Goal: Task Accomplishment & Management: Use online tool/utility

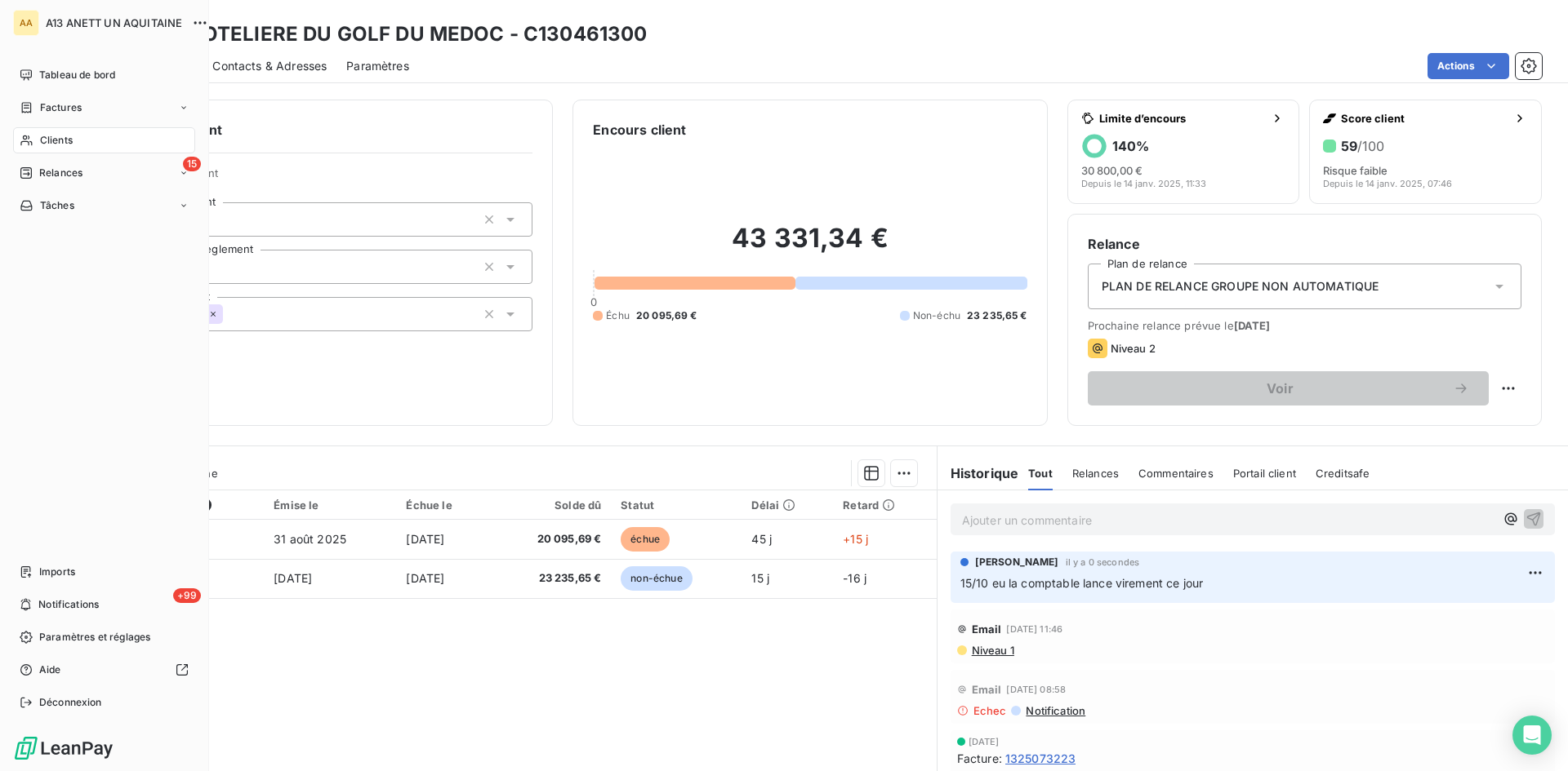
click at [67, 135] on span "Clients" at bounding box center [56, 140] width 33 height 15
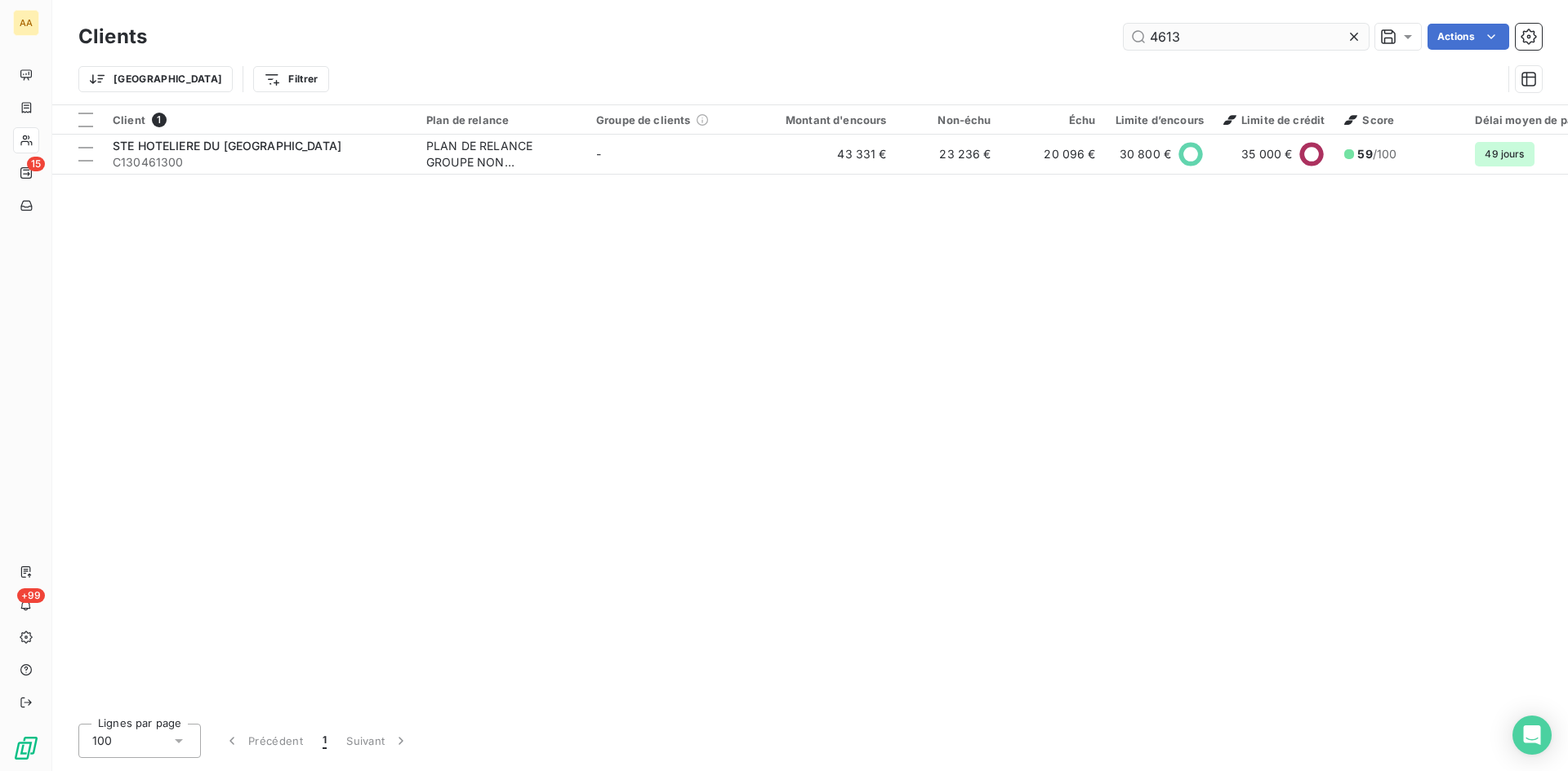
click at [1210, 43] on input "4613" at bounding box center [1246, 36] width 245 height 26
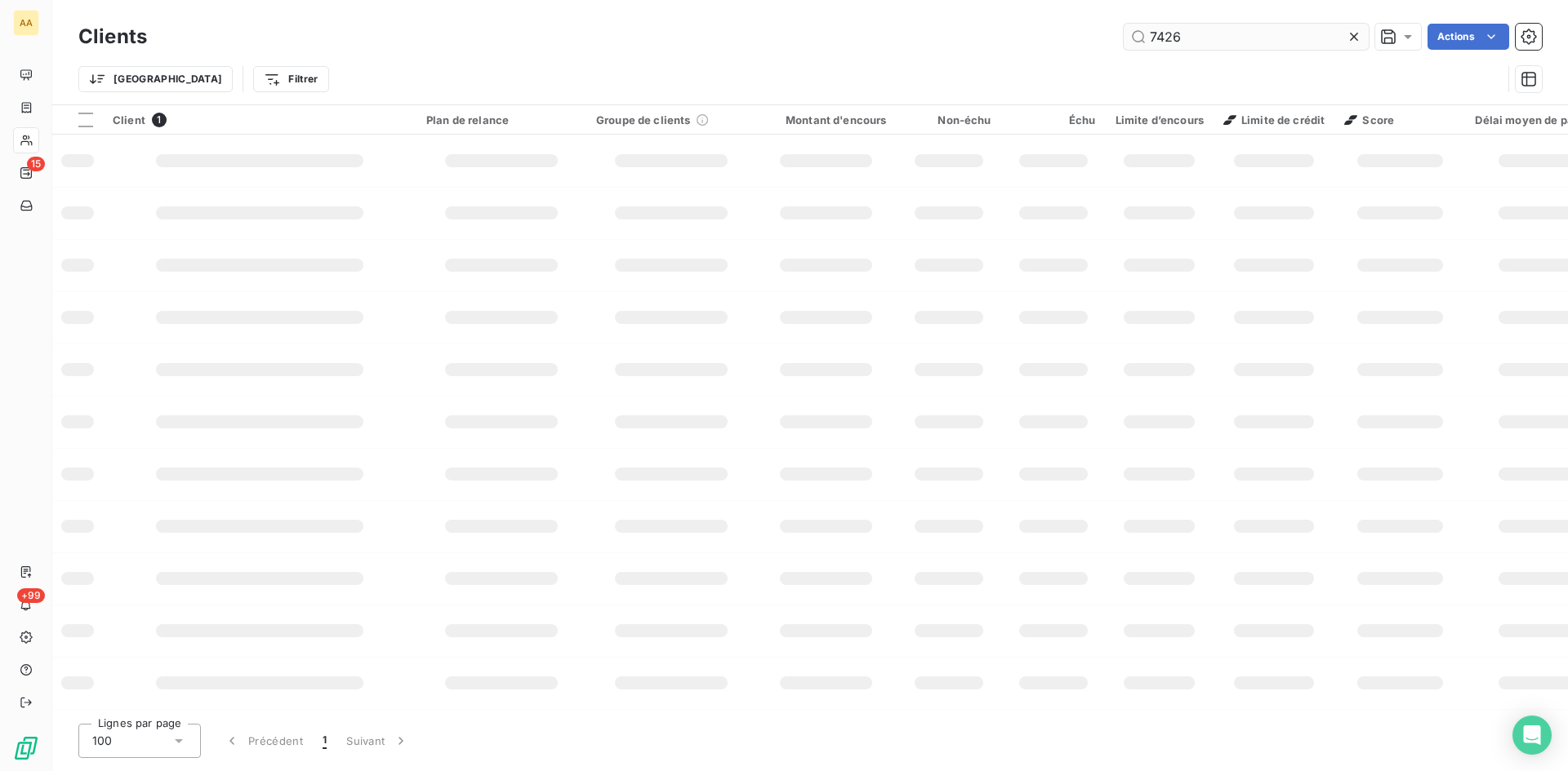
type input "7426"
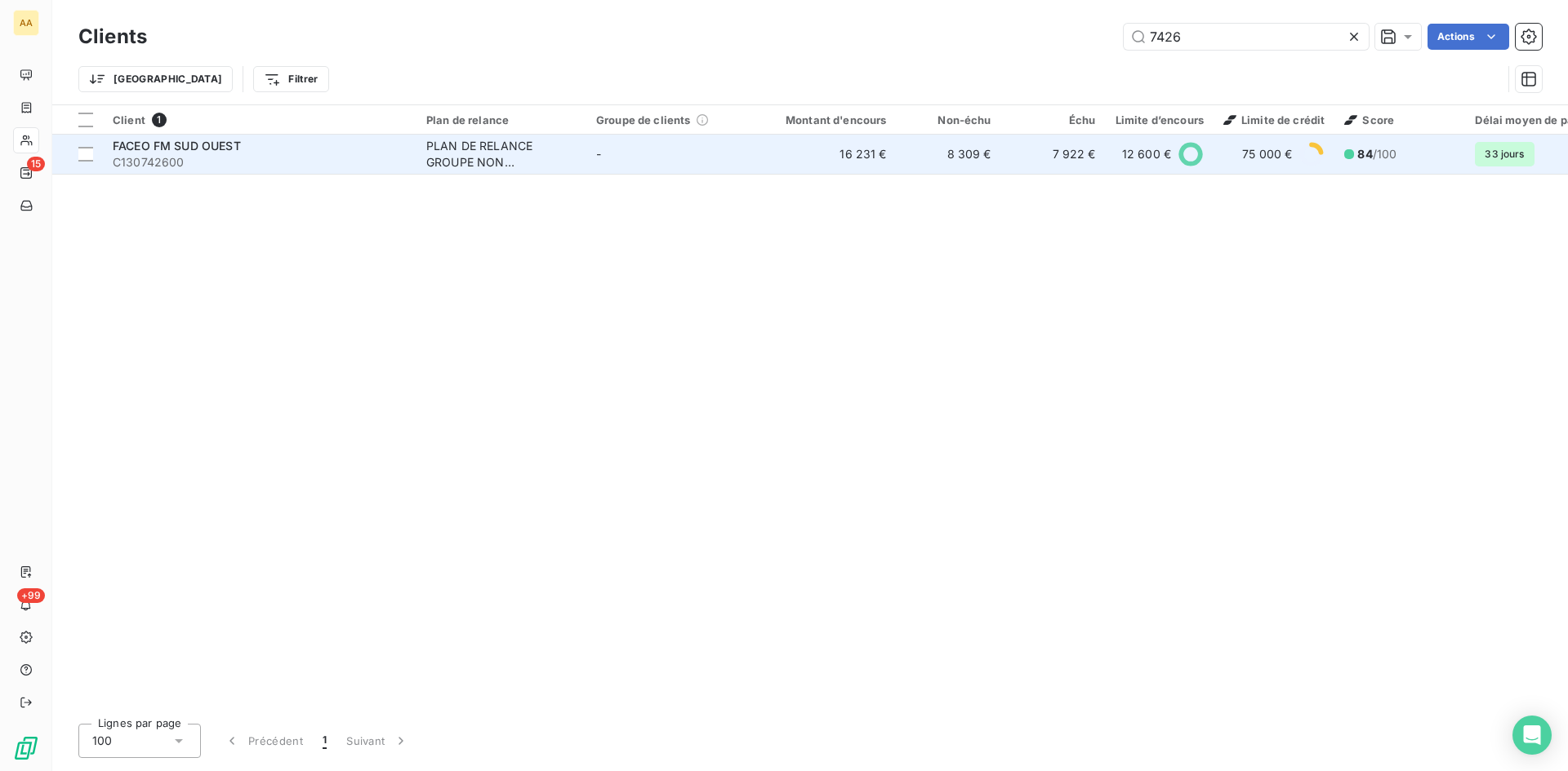
click at [198, 141] on span "FACEO FM SUD OUEST" at bounding box center [177, 146] width 128 height 14
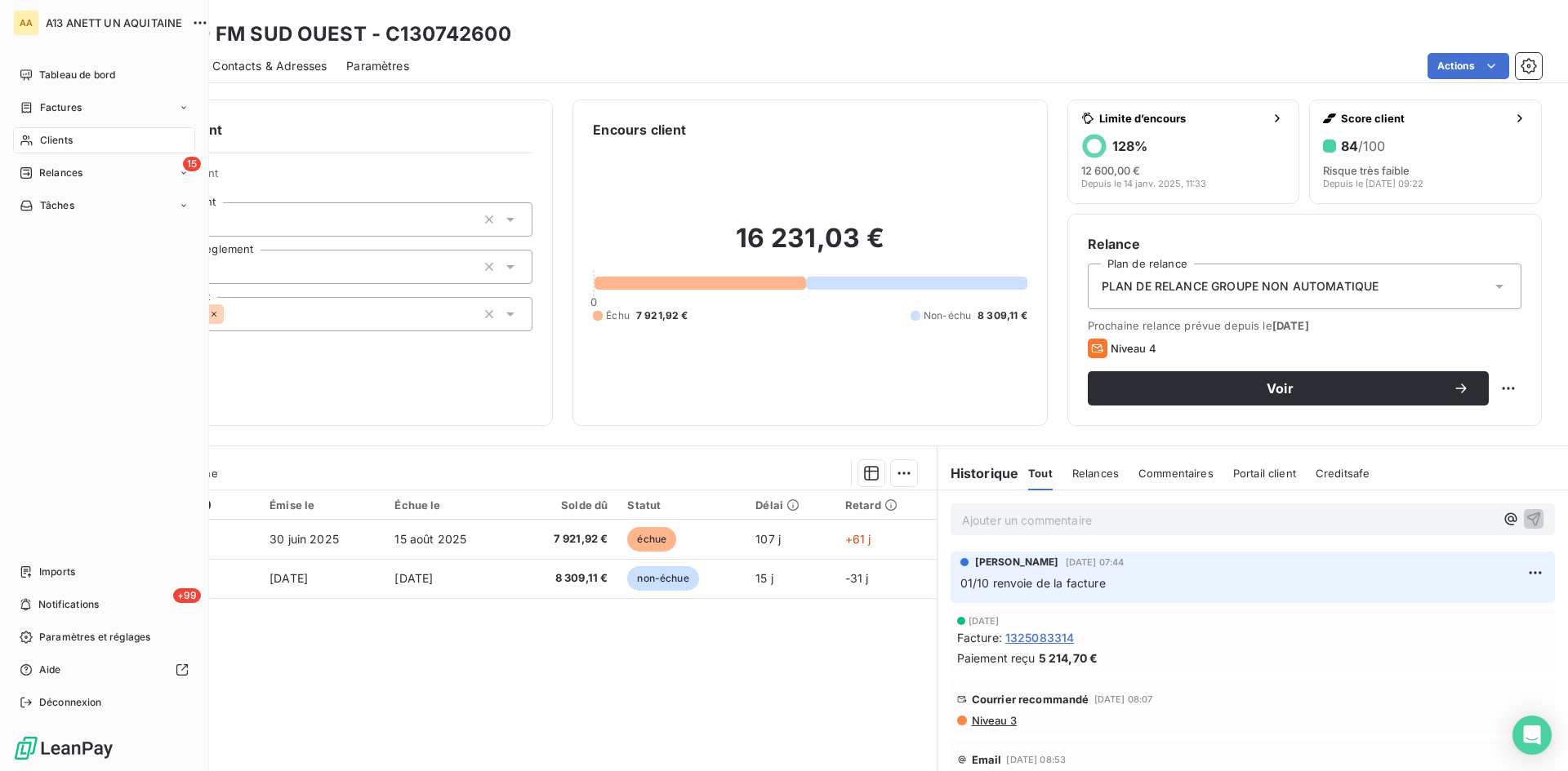
drag, startPoint x: 63, startPoint y: 140, endPoint x: 83, endPoint y: 131, distance: 21.9
click at [64, 140] on span "Clients" at bounding box center [56, 140] width 33 height 15
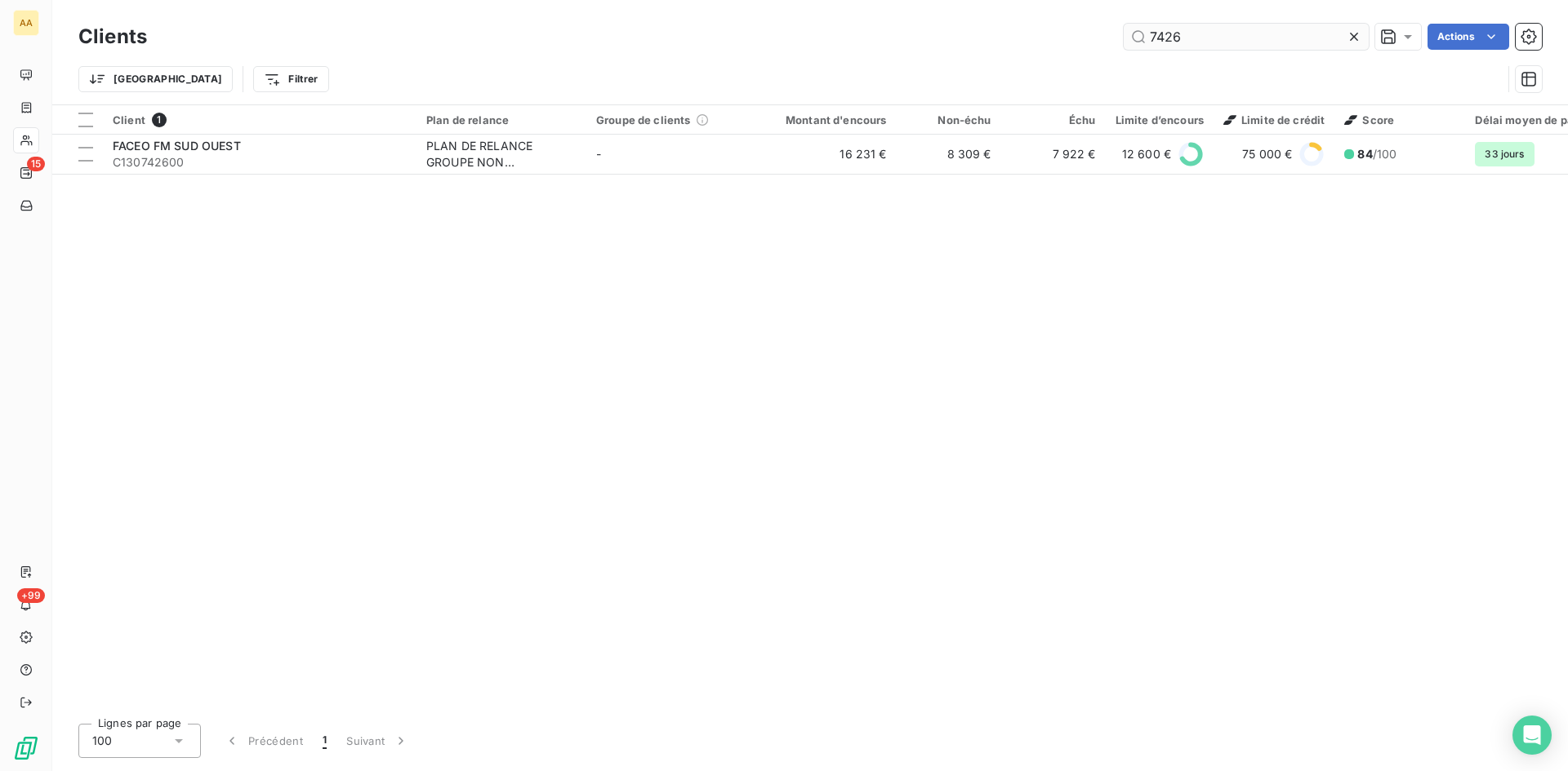
click at [1192, 42] on input "7426" at bounding box center [1246, 36] width 245 height 26
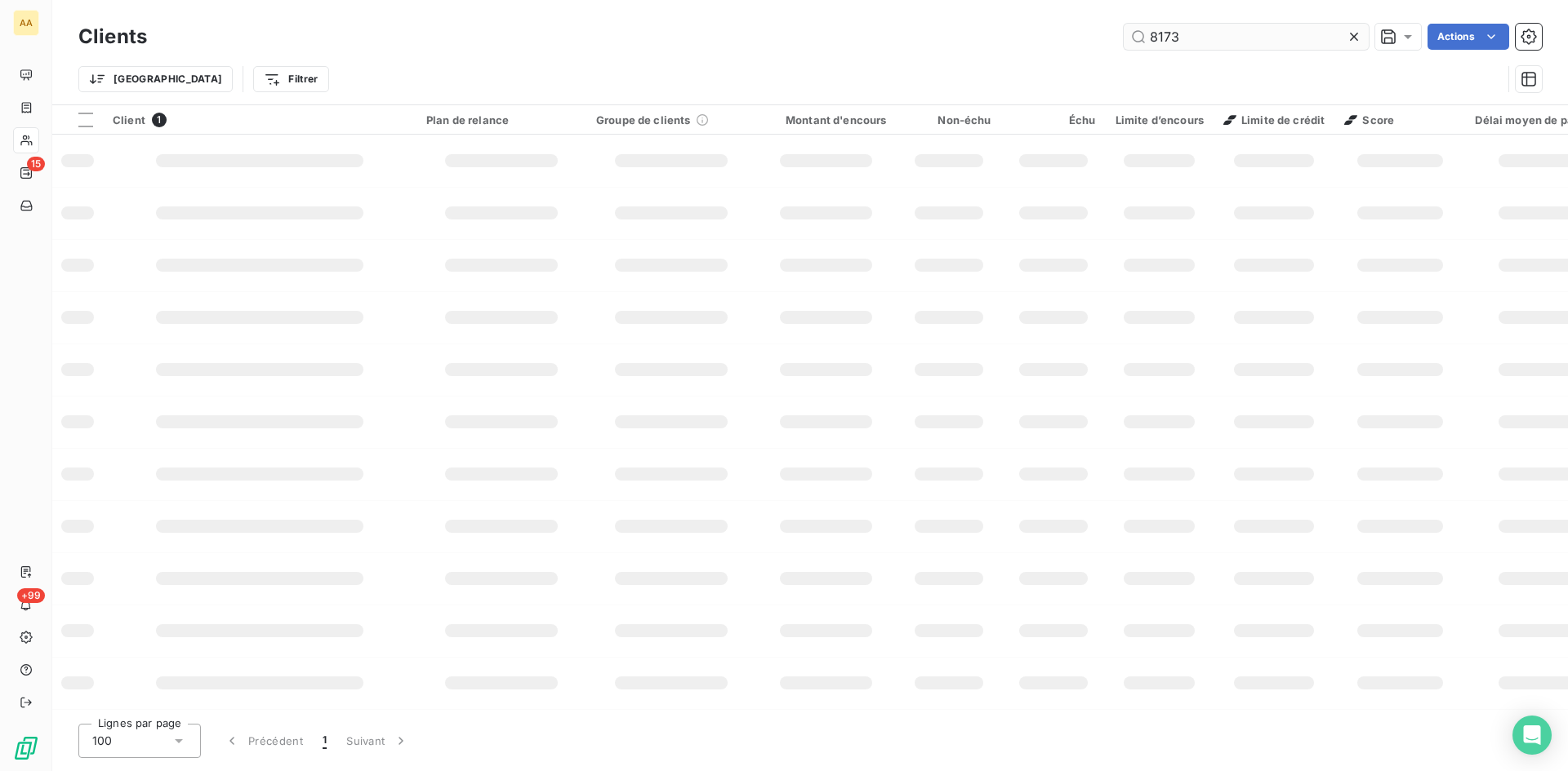
type input "8173"
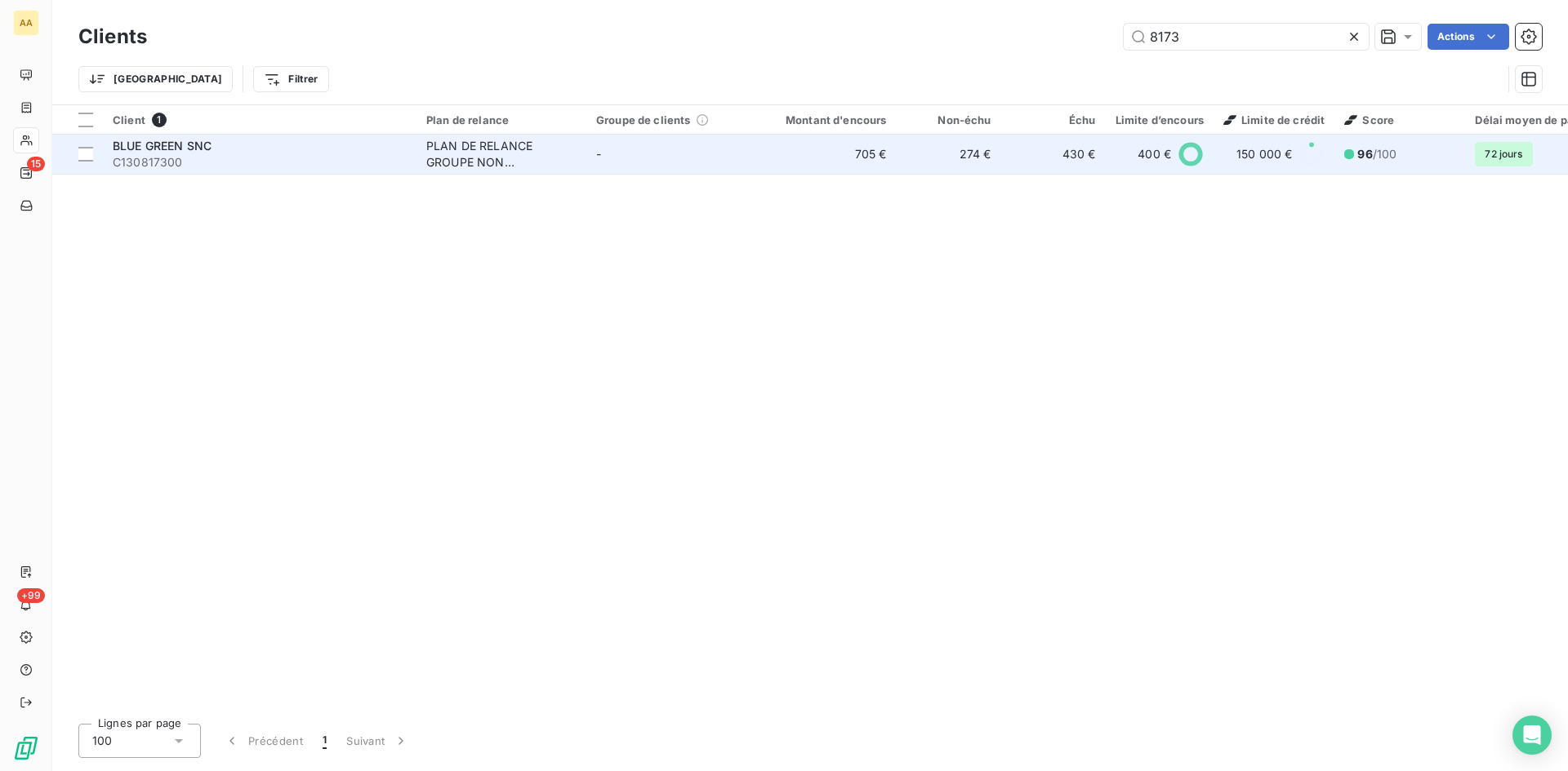
click at [180, 147] on span "BLUE GREEN SNC" at bounding box center [162, 146] width 99 height 14
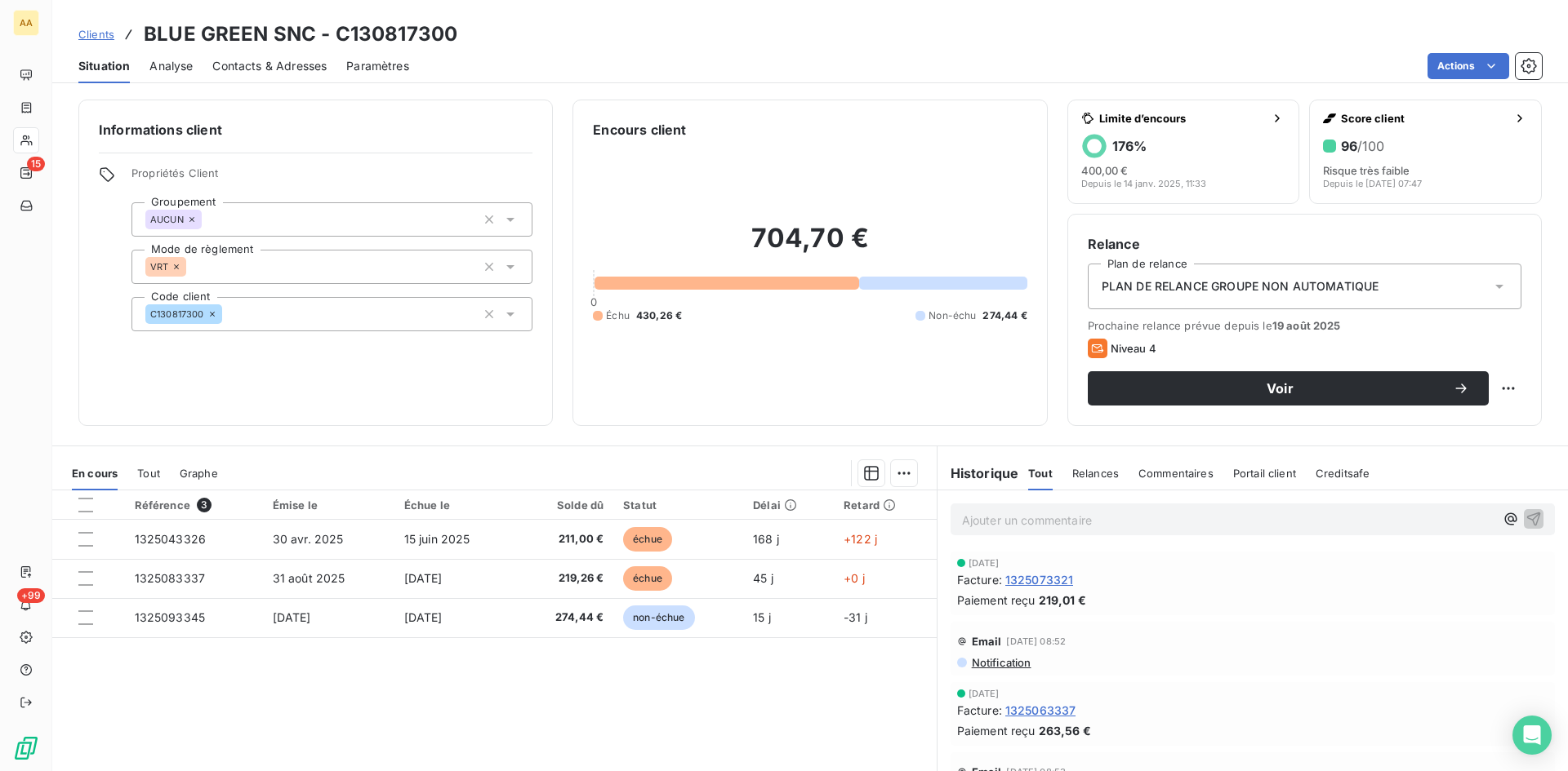
click at [1032, 526] on p "Ajouter un commentaire ﻿" at bounding box center [1227, 520] width 532 height 21
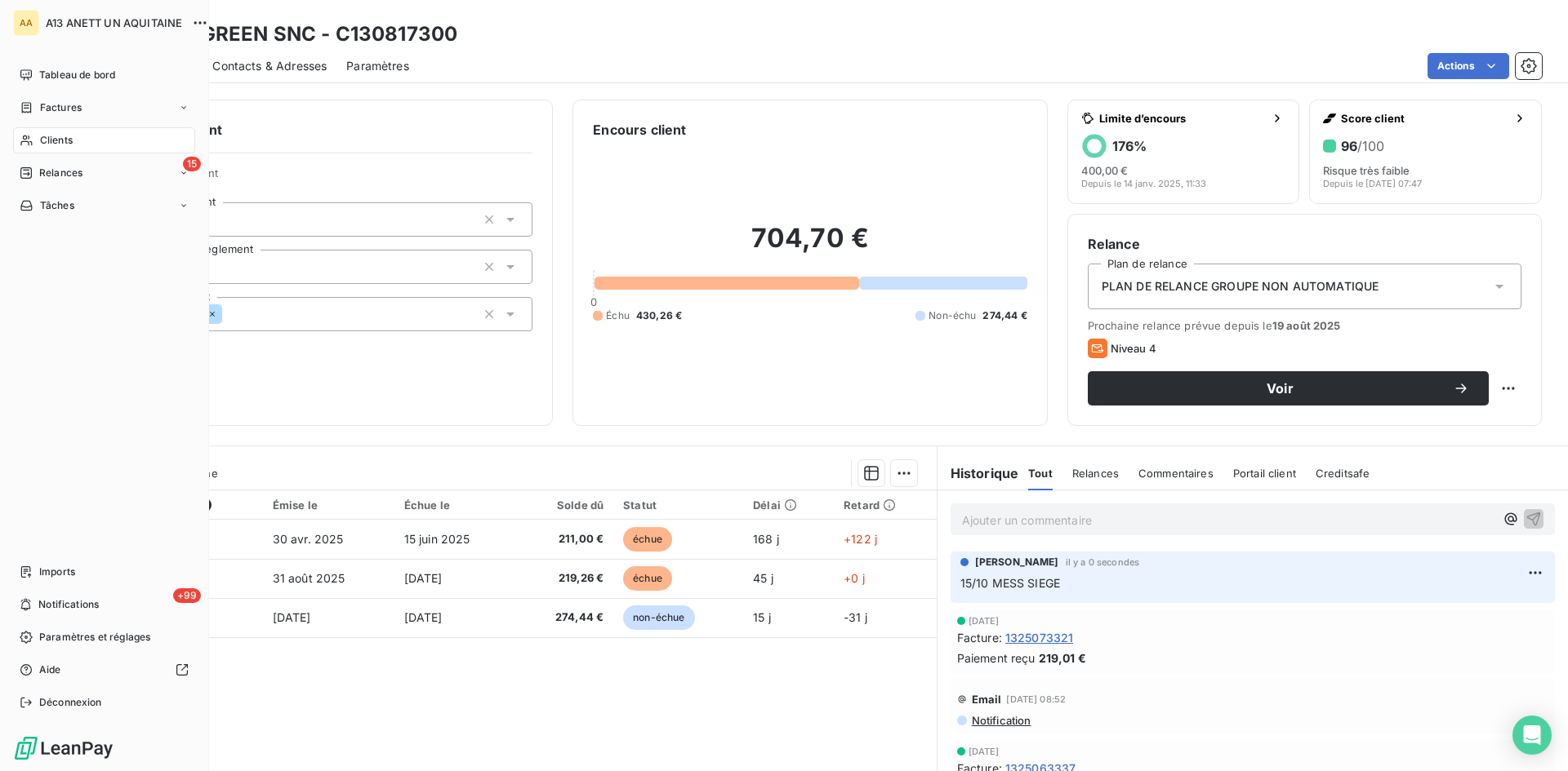
click at [41, 138] on span "Clients" at bounding box center [56, 140] width 33 height 15
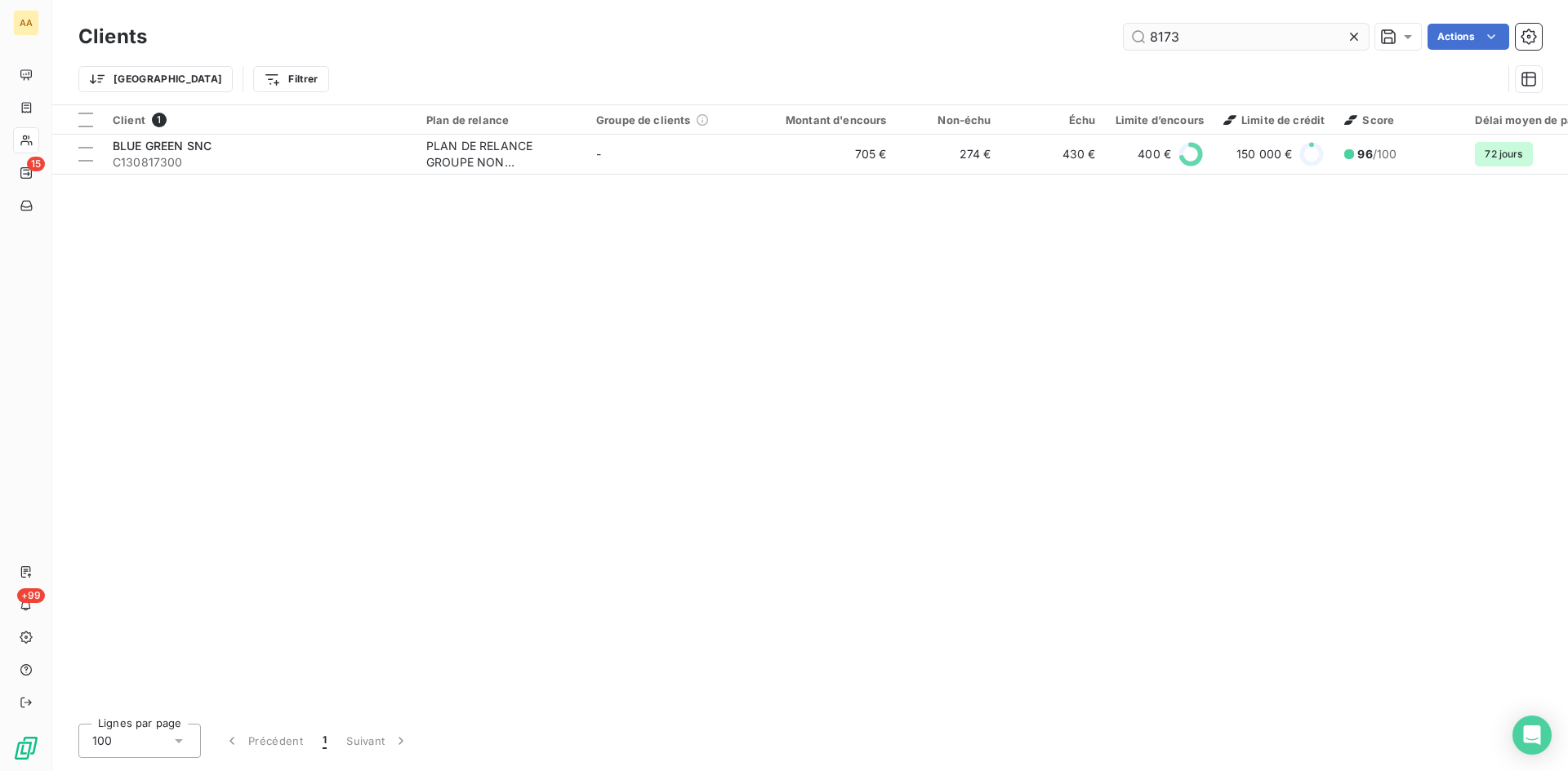
click at [1197, 32] on input "8173" at bounding box center [1246, 36] width 245 height 26
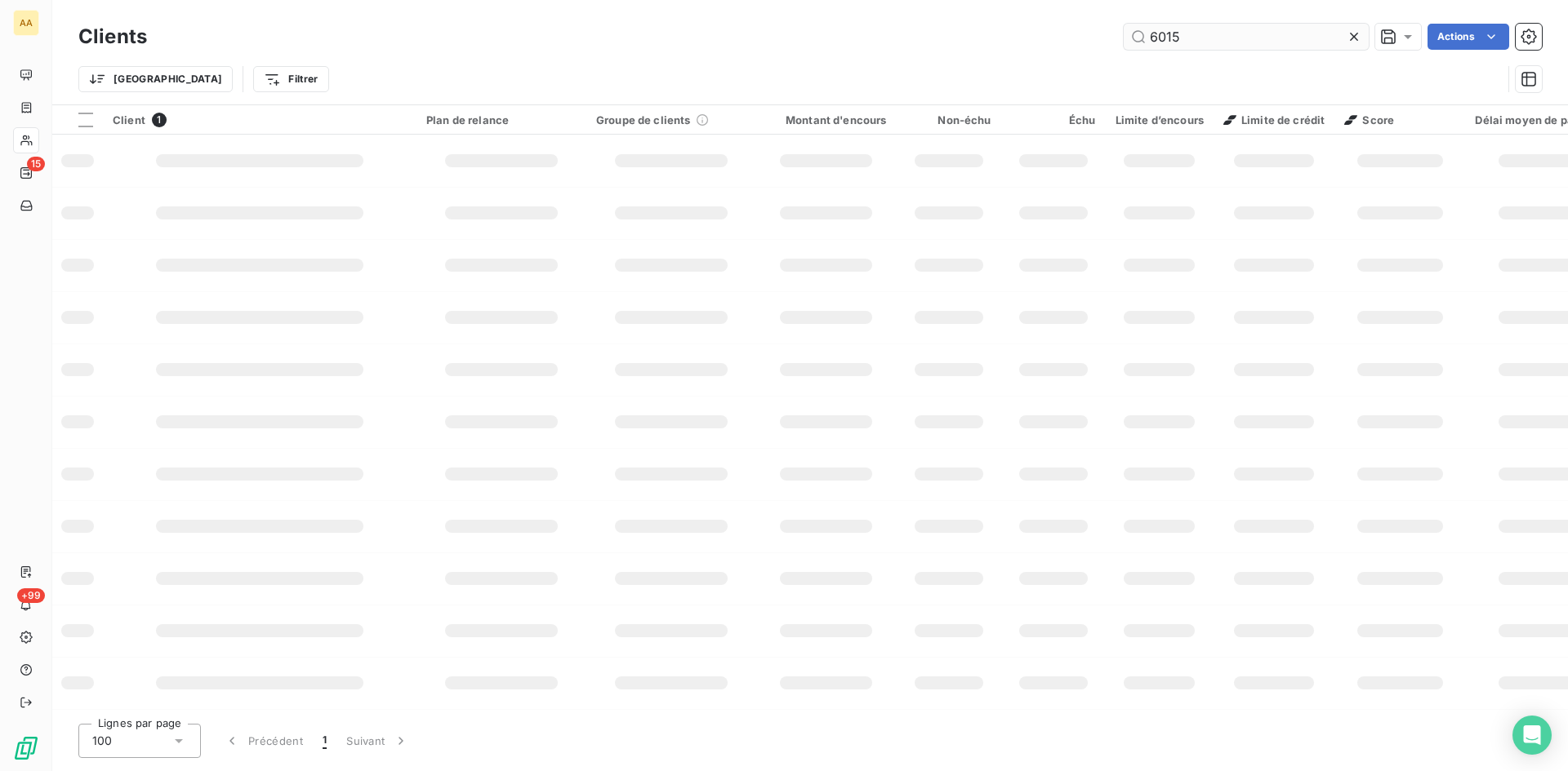
type input "6015"
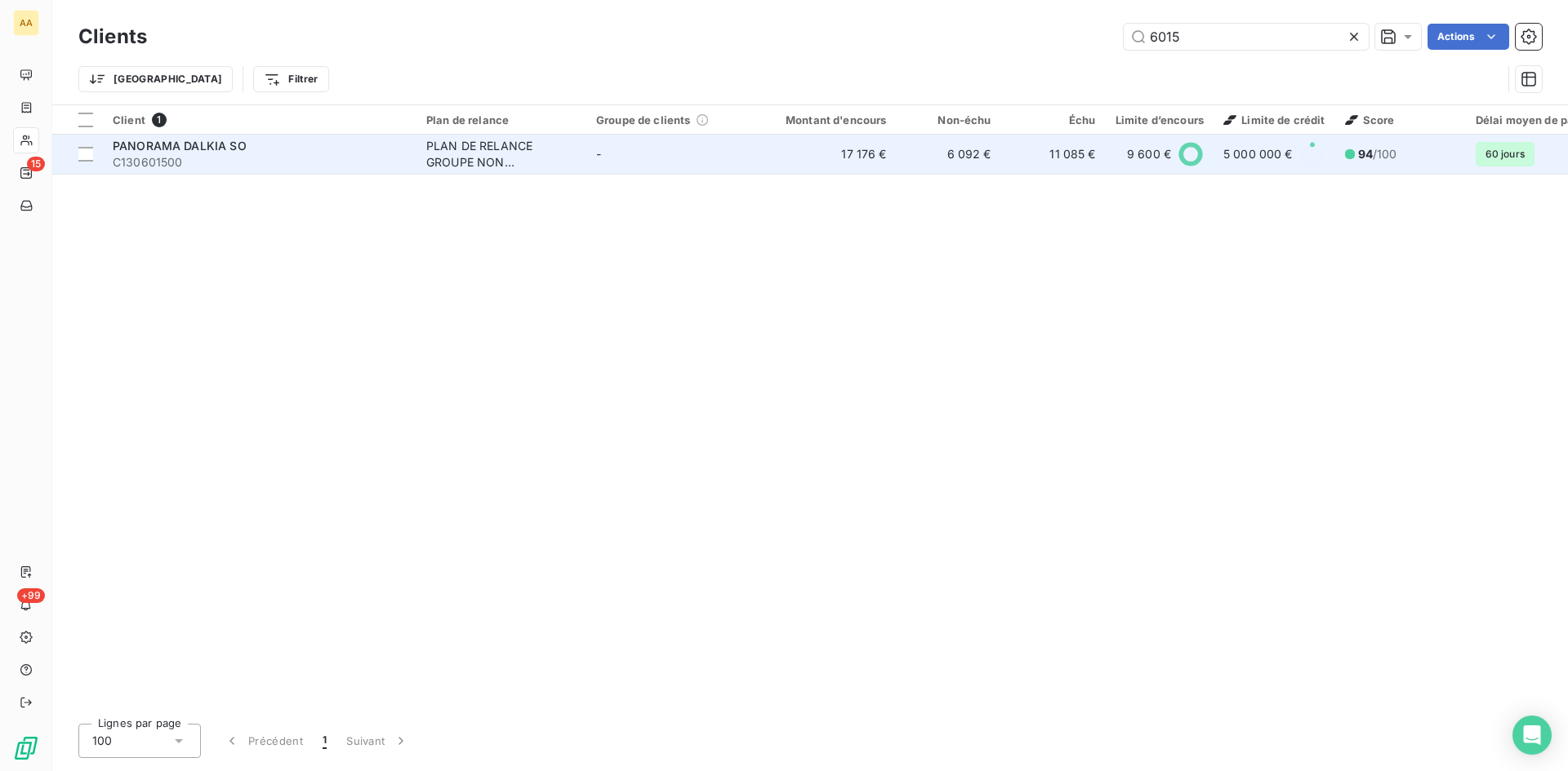
click at [171, 153] on div "PANORAMA DALKIA SO" at bounding box center [259, 146] width 294 height 16
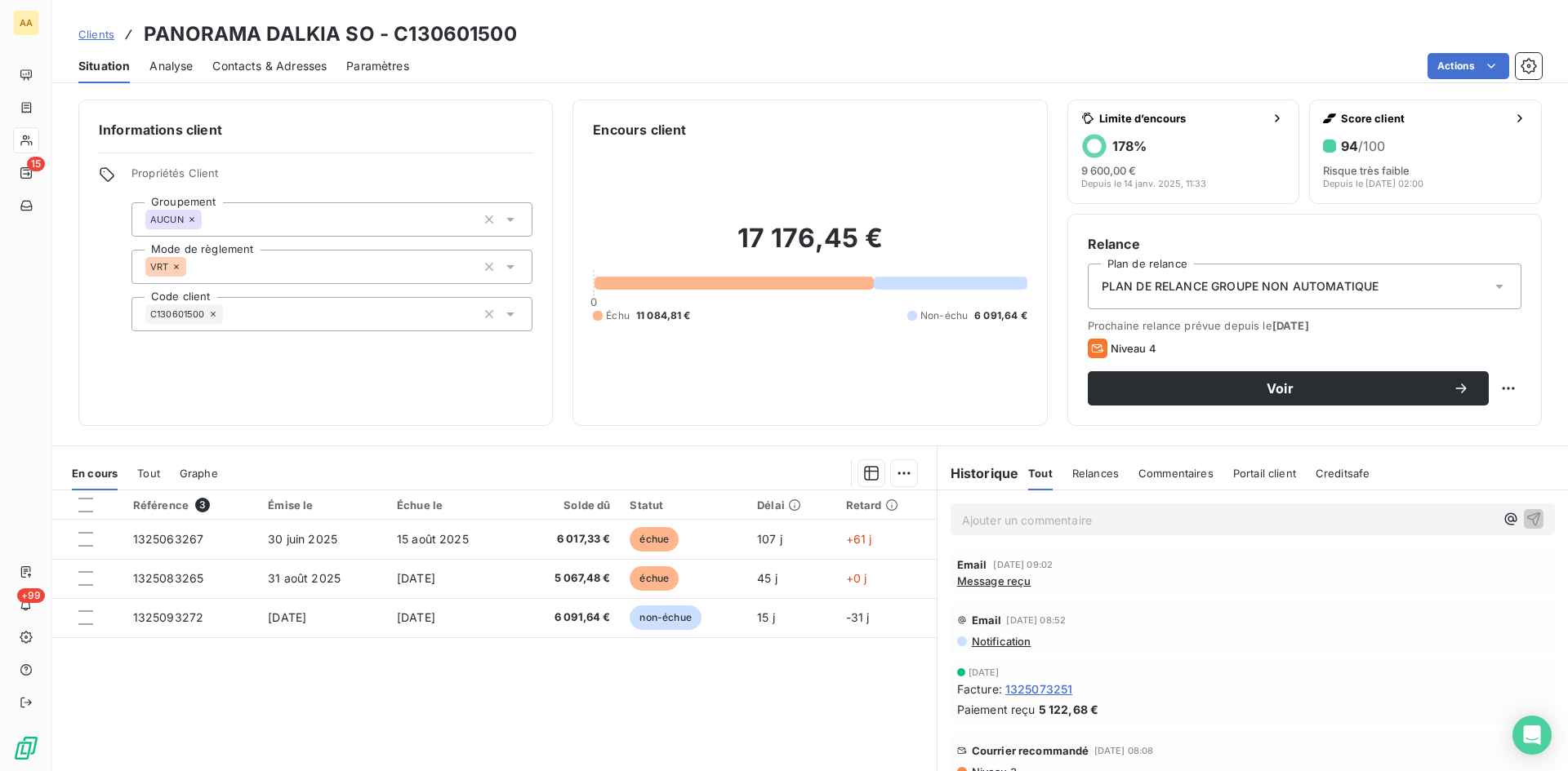
click at [979, 583] on span "Message reçu" at bounding box center [994, 580] width 75 height 13
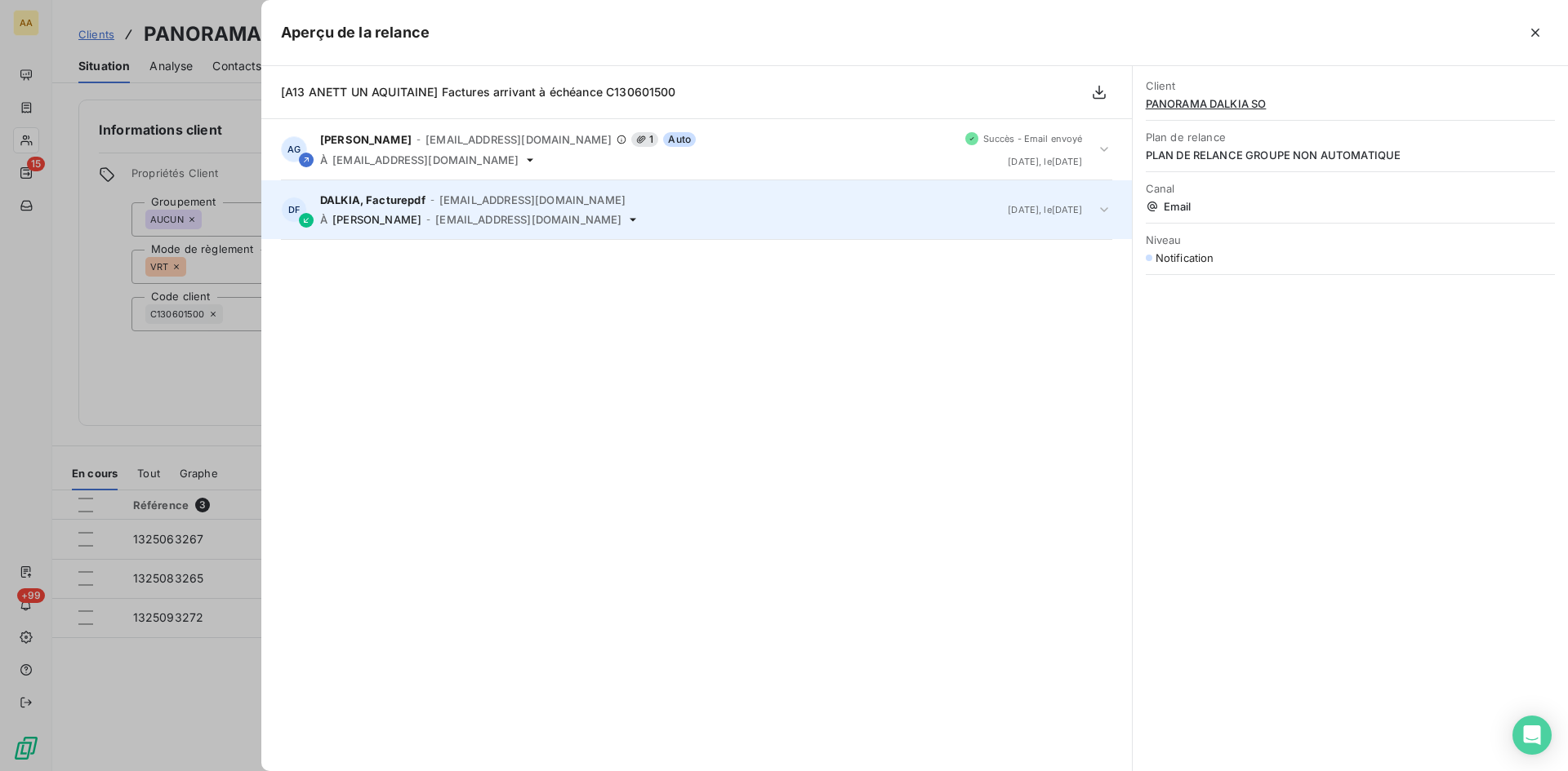
click at [454, 212] on div "DALKIA, Facturepdf - [EMAIL_ADDRESS][DOMAIN_NAME] À [PERSON_NAME] - [EMAIL_ADDR…" at bounding box center [657, 210] width 674 height 33
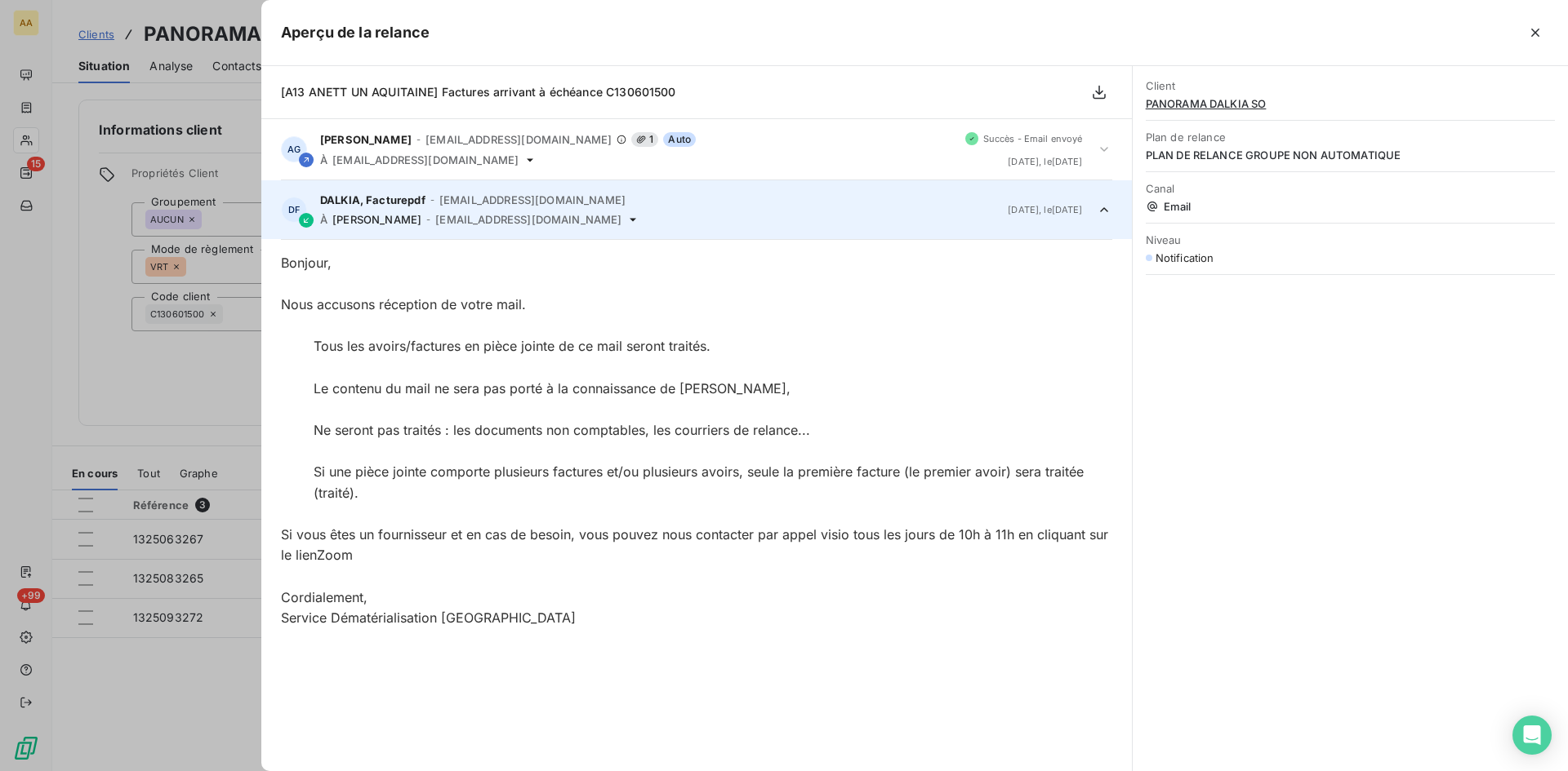
click at [454, 212] on div "DALKIA, Facturepdf - [EMAIL_ADDRESS][DOMAIN_NAME] À [PERSON_NAME] - [EMAIL_ADDR…" at bounding box center [657, 210] width 674 height 33
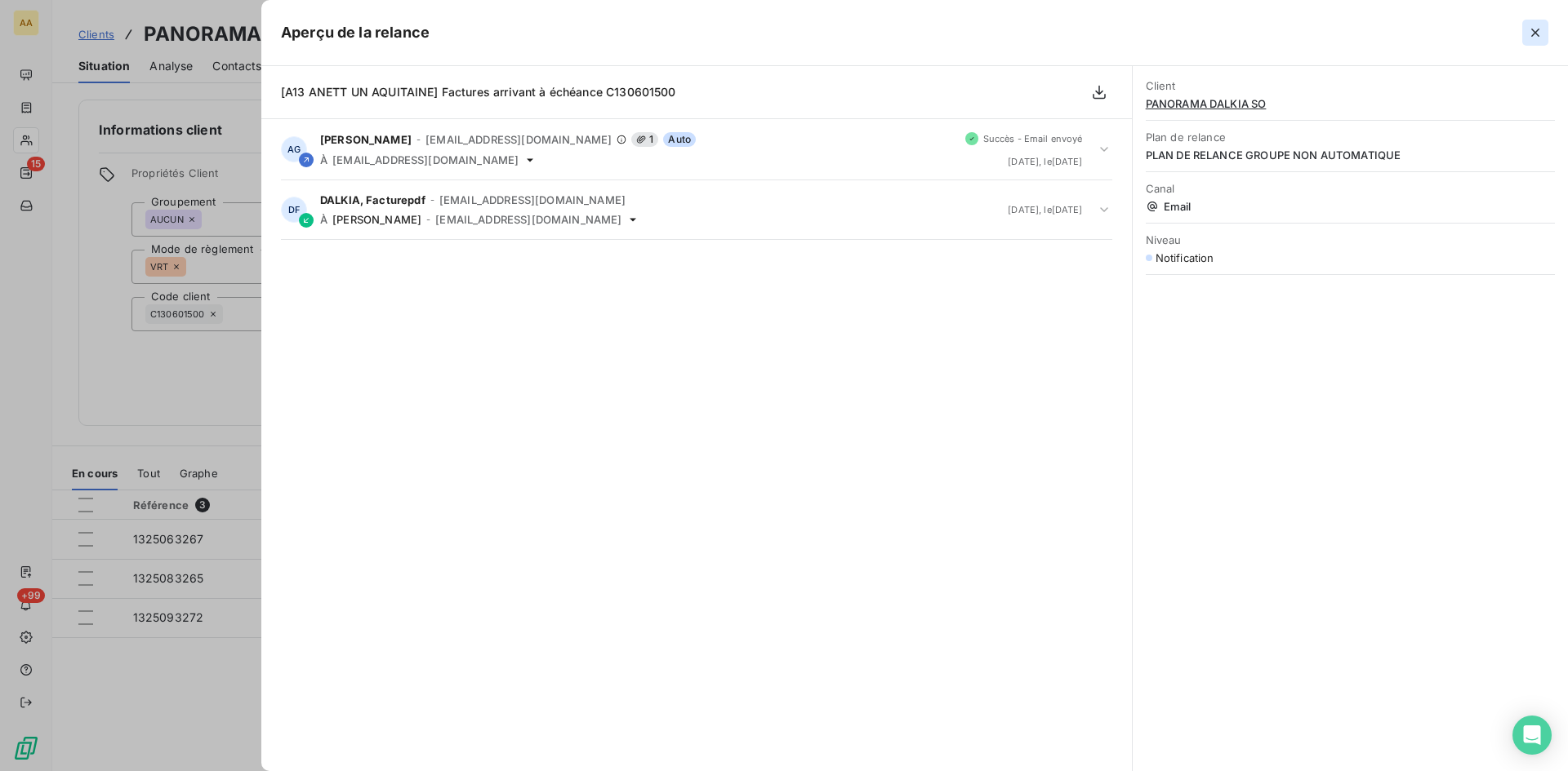
click at [1534, 32] on icon "button" at bounding box center [1534, 32] width 8 height 8
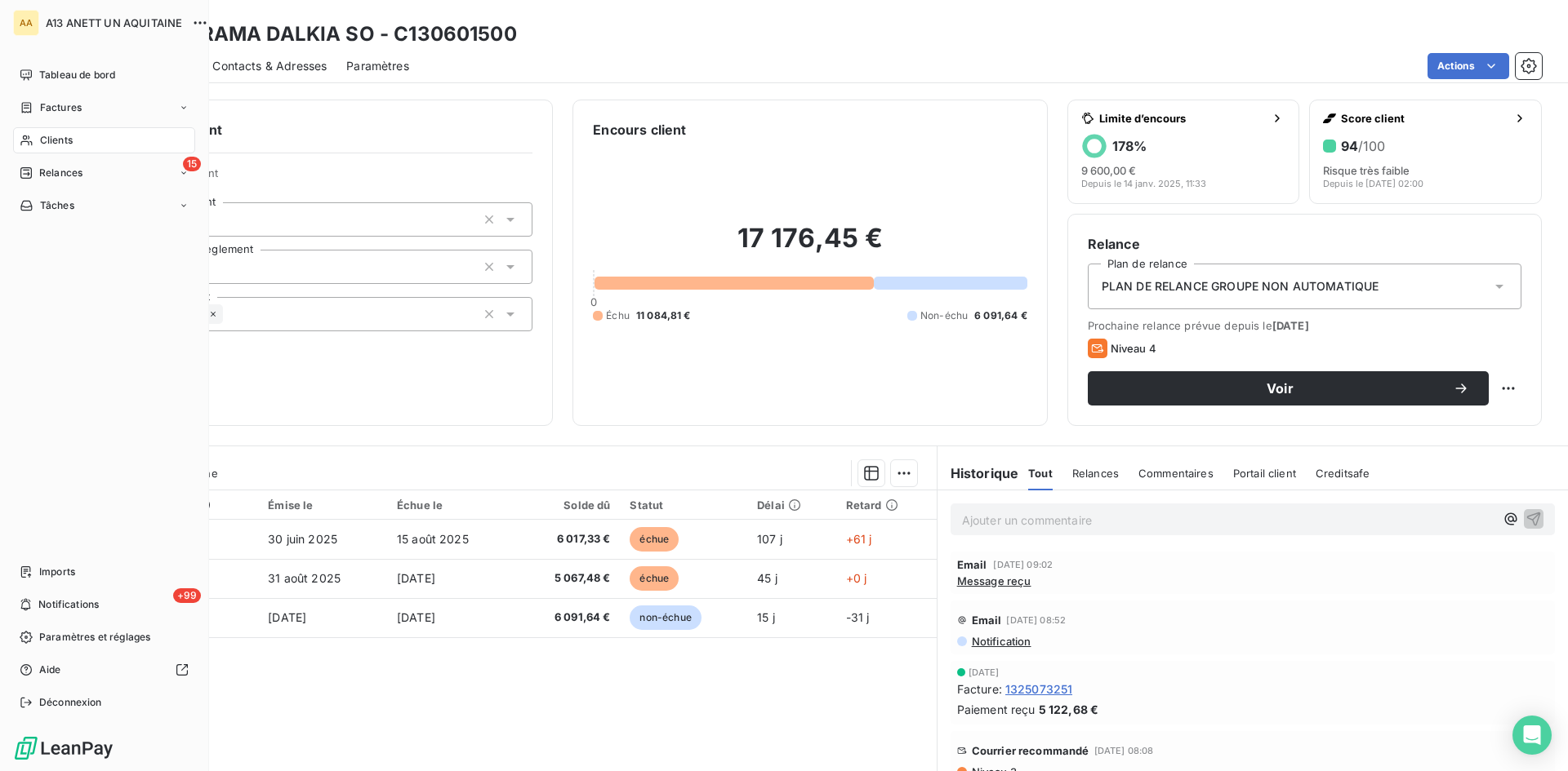
click at [42, 172] on span "Relances" at bounding box center [61, 173] width 43 height 15
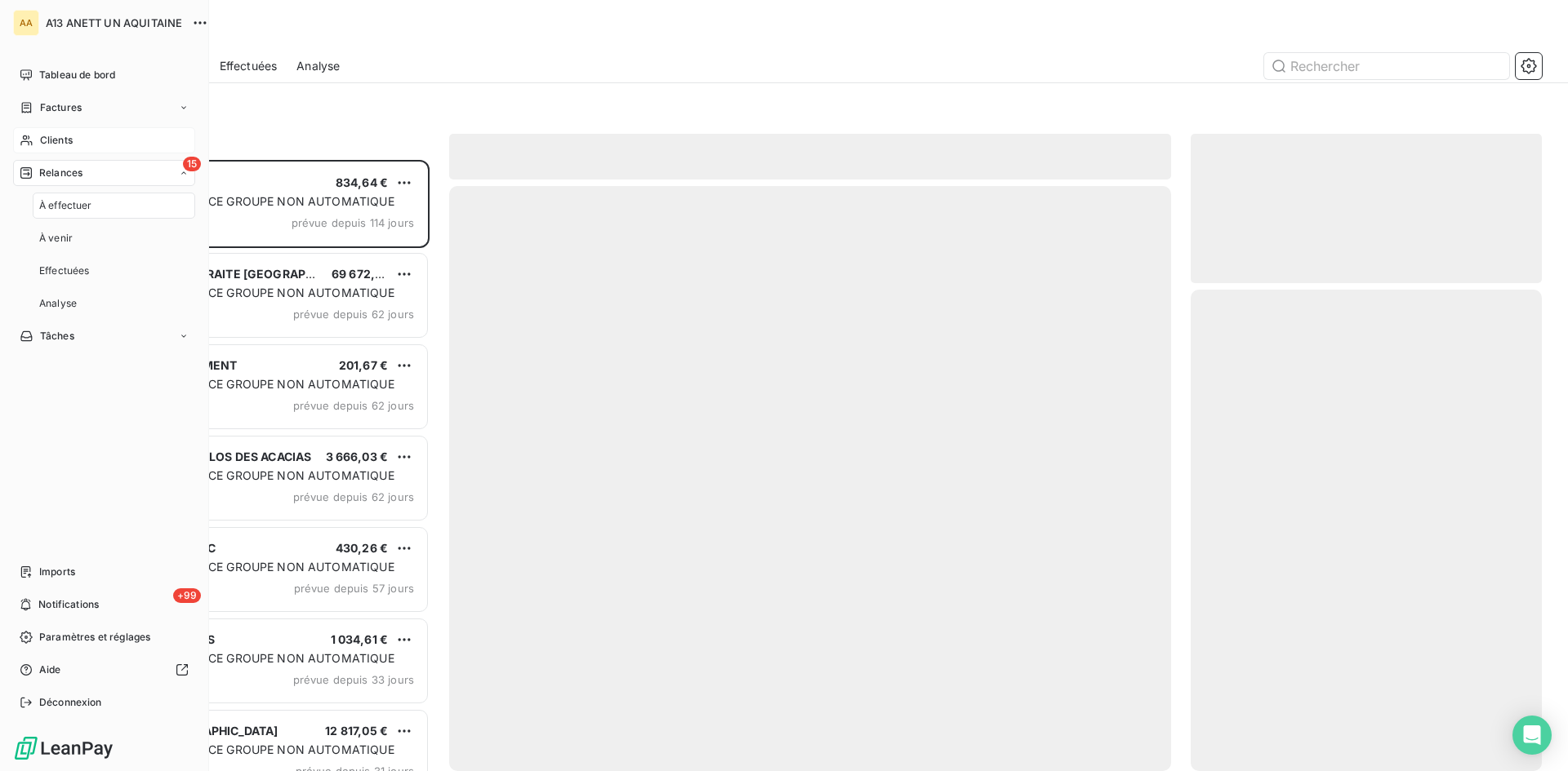
scroll to position [599, 338]
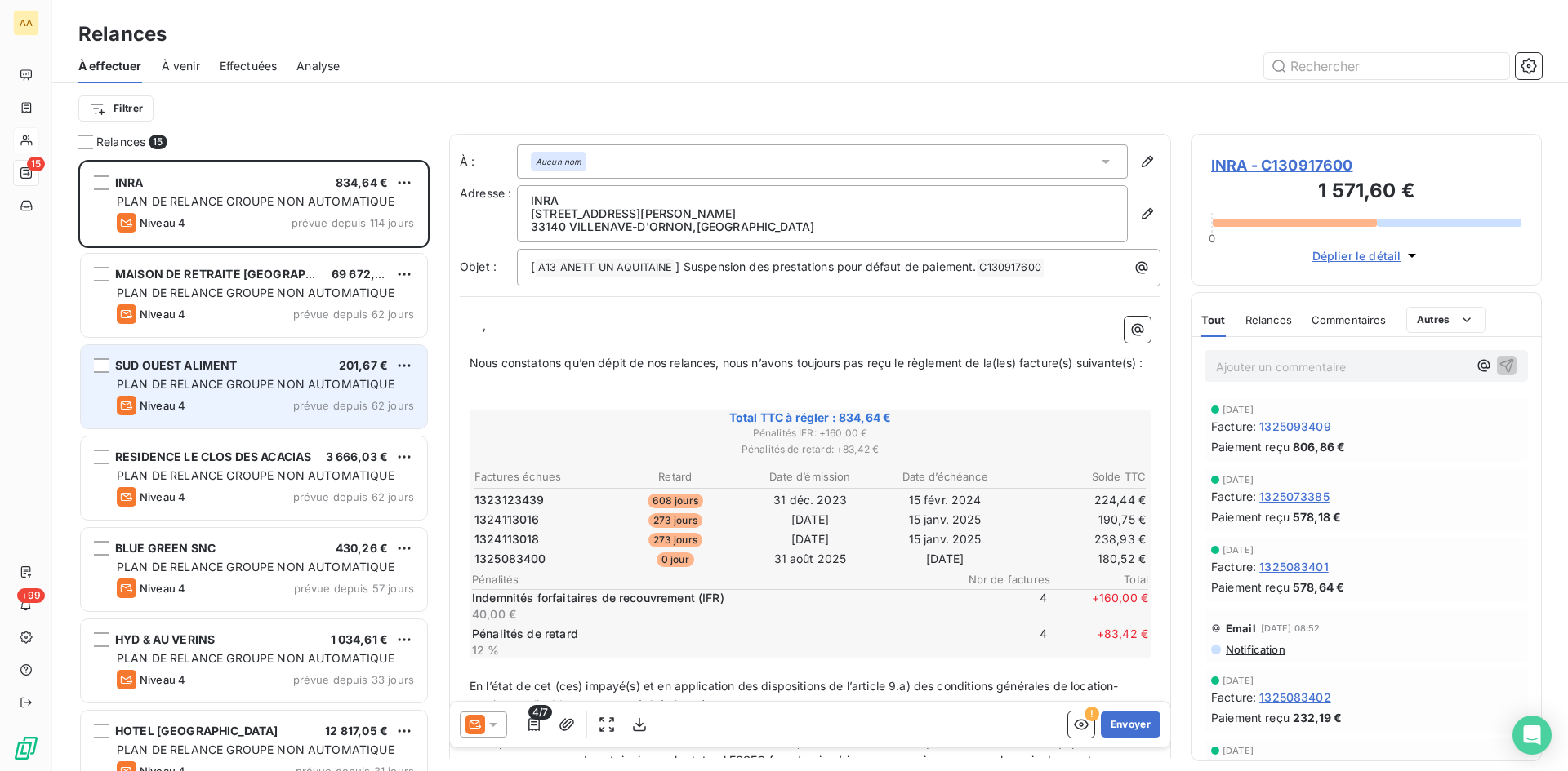
click at [329, 380] on span "PLAN DE RELANCE GROUPE NON AUTOMATIQUE" at bounding box center [256, 384] width 278 height 14
